Goal: Navigation & Orientation: Understand site structure

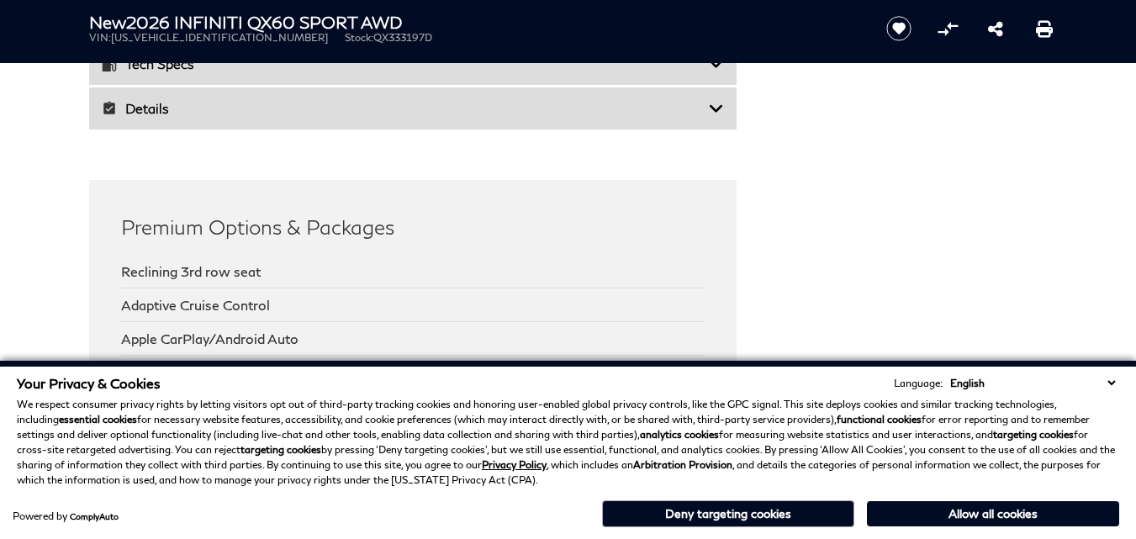
scroll to position [4666, 0]
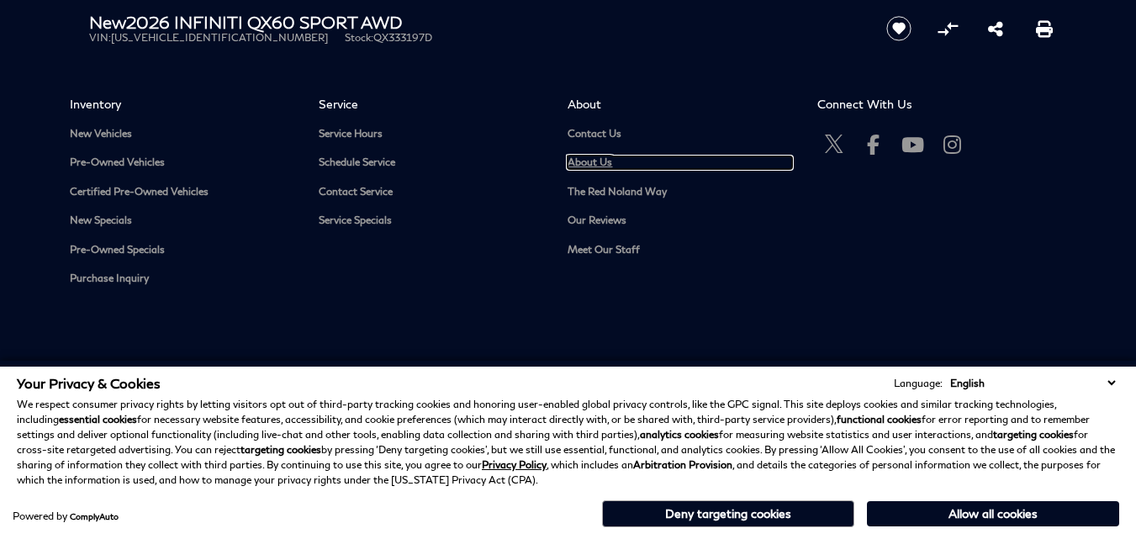
click at [598, 161] on link "About Us" at bounding box center [680, 162] width 224 height 13
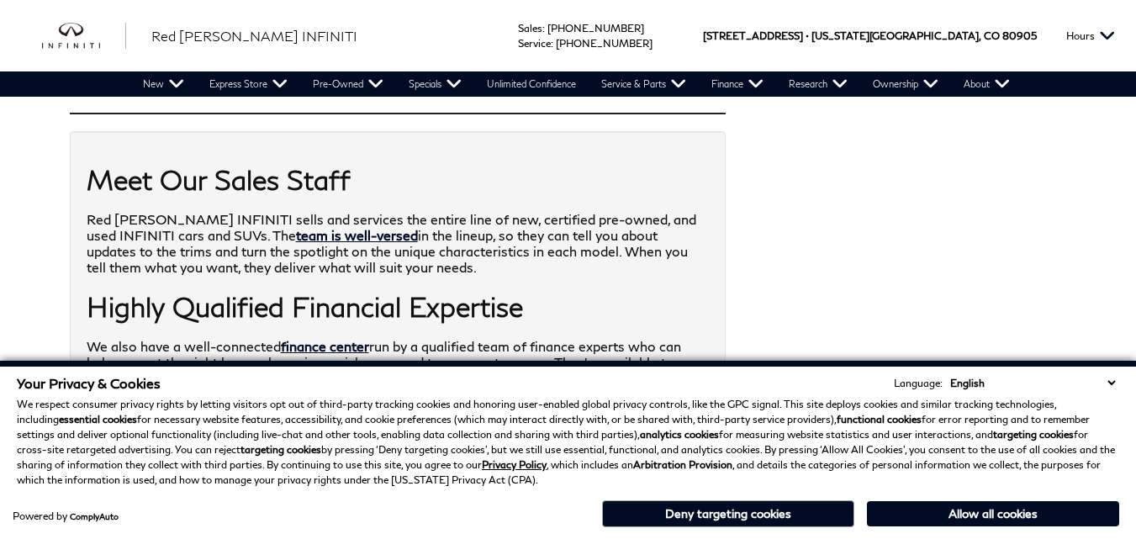
scroll to position [2295, 0]
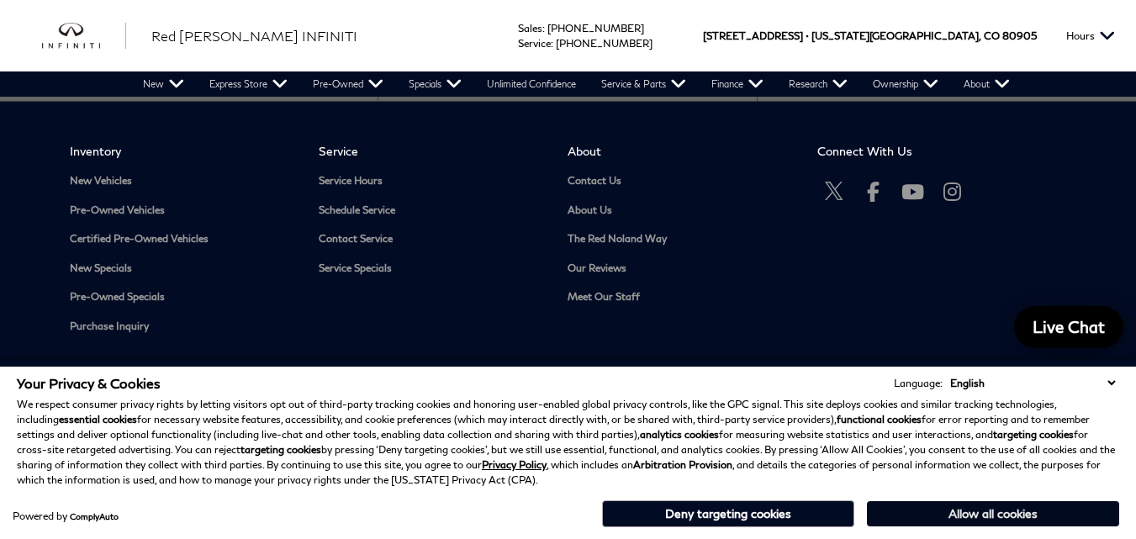
click at [956, 517] on button "Allow all cookies" at bounding box center [993, 513] width 252 height 25
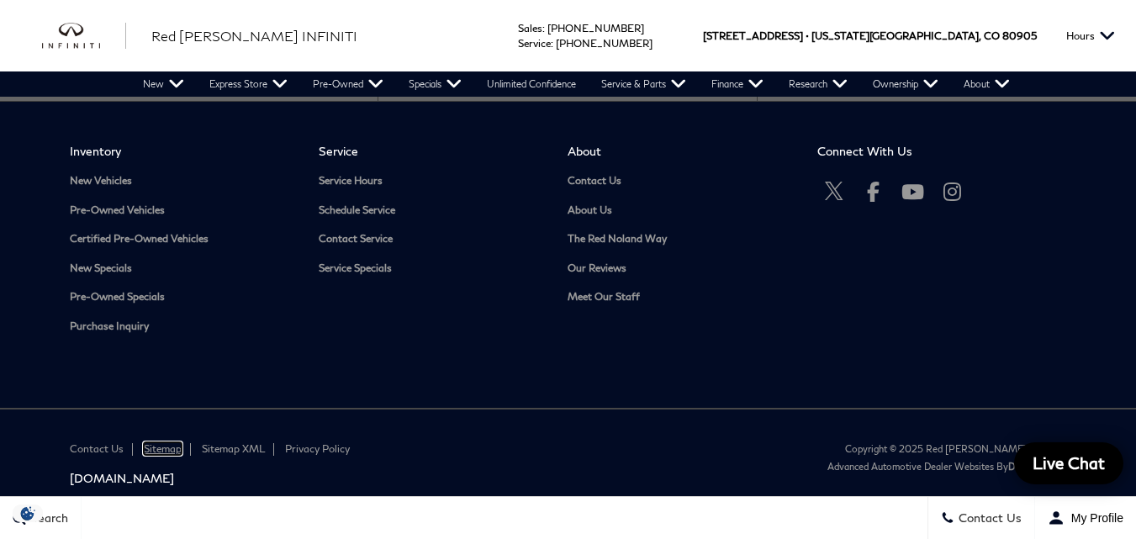
click at [167, 442] on link "Sitemap" at bounding box center [163, 448] width 38 height 13
